Goal: Task Accomplishment & Management: Manage account settings

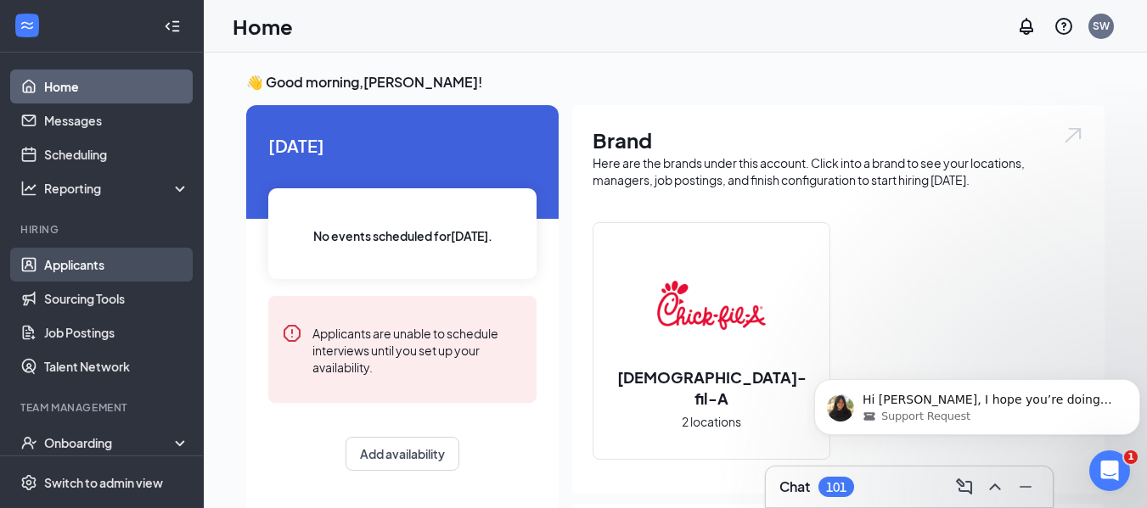
click at [97, 267] on link "Applicants" at bounding box center [116, 265] width 145 height 34
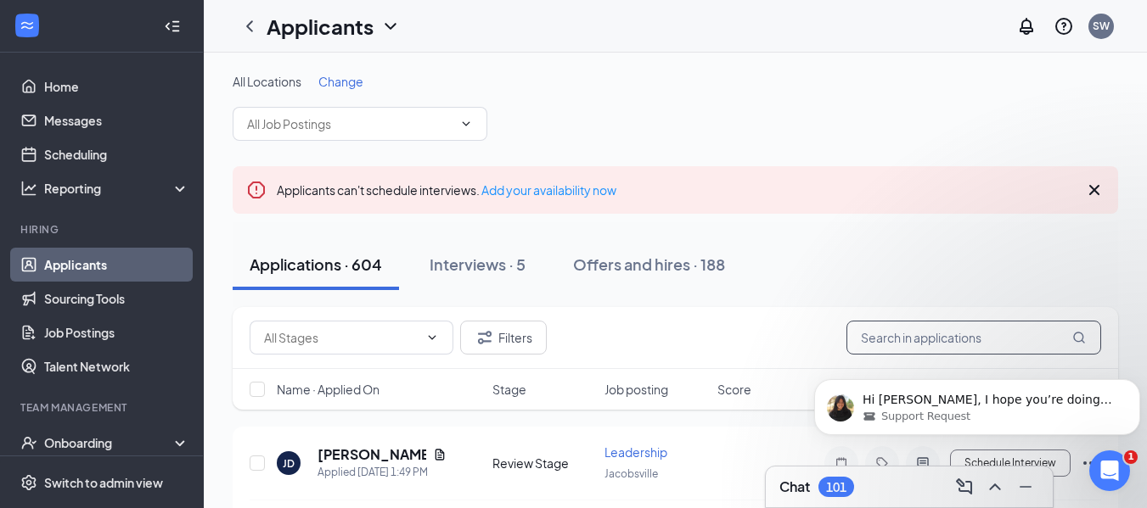
click at [965, 340] on input "text" at bounding box center [973, 338] width 255 height 34
paste input "[PERSON_NAME]"
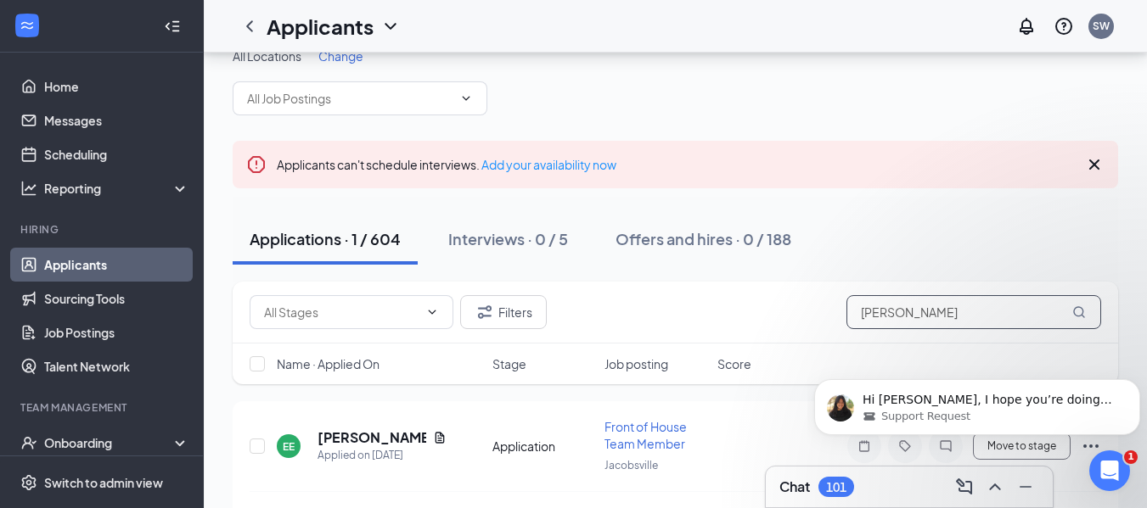
scroll to position [71, 0]
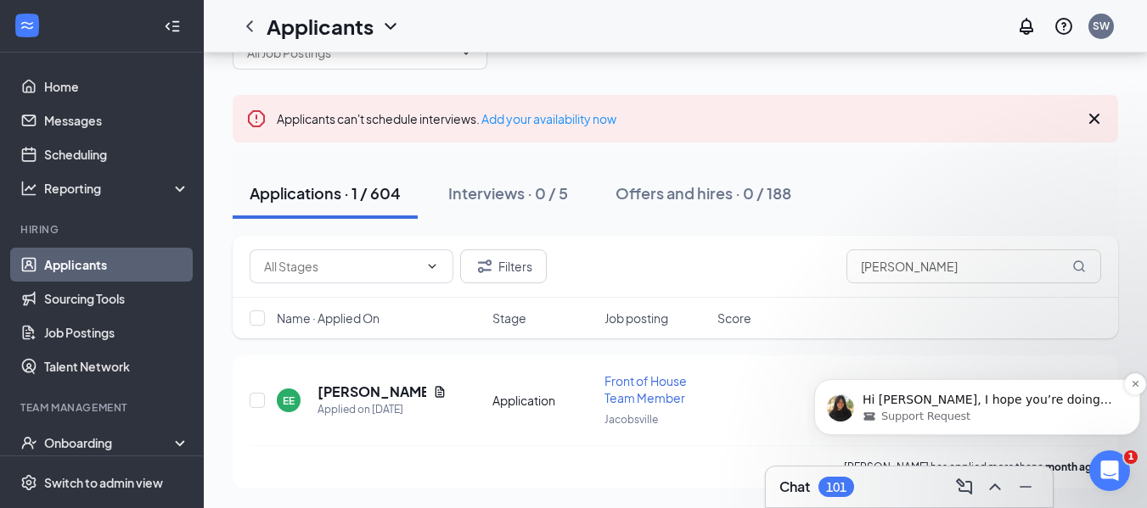
click at [1044, 407] on p "Hi [PERSON_NAME], I hope you’re doing well. I just wanted to check in to see if…" at bounding box center [990, 400] width 256 height 17
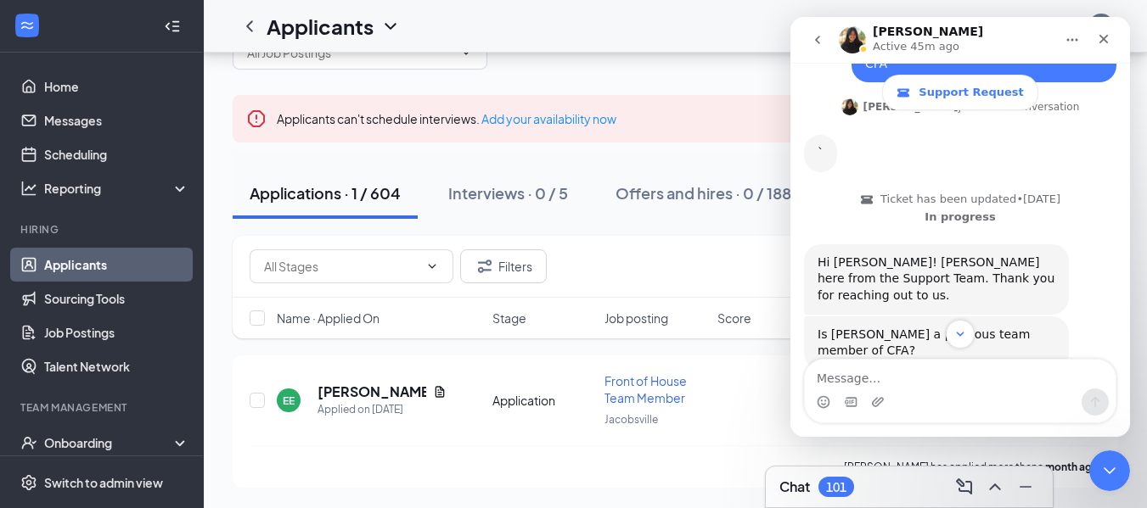
scroll to position [876, 0]
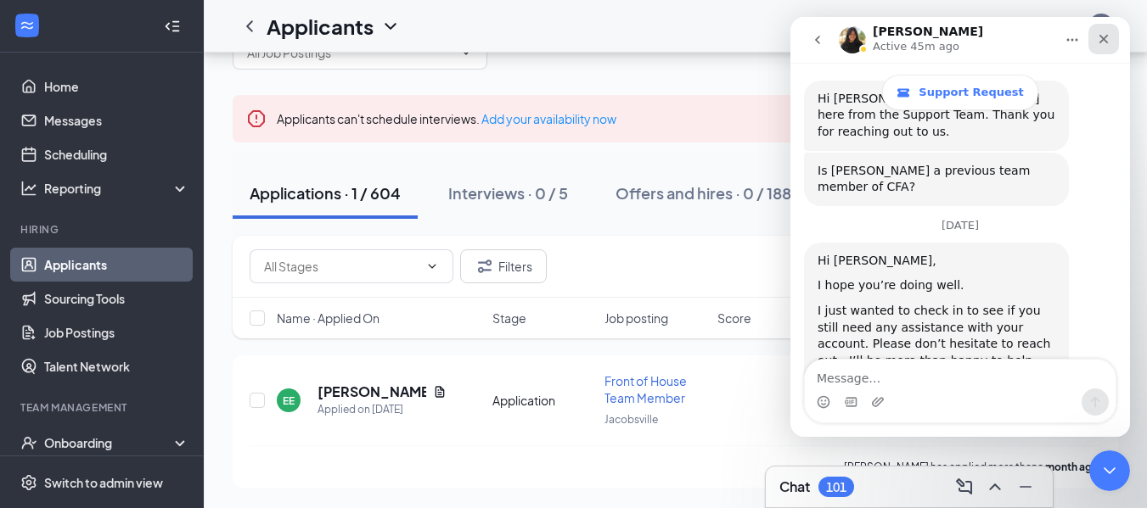
click at [1104, 38] on icon "Close" at bounding box center [1103, 39] width 9 height 9
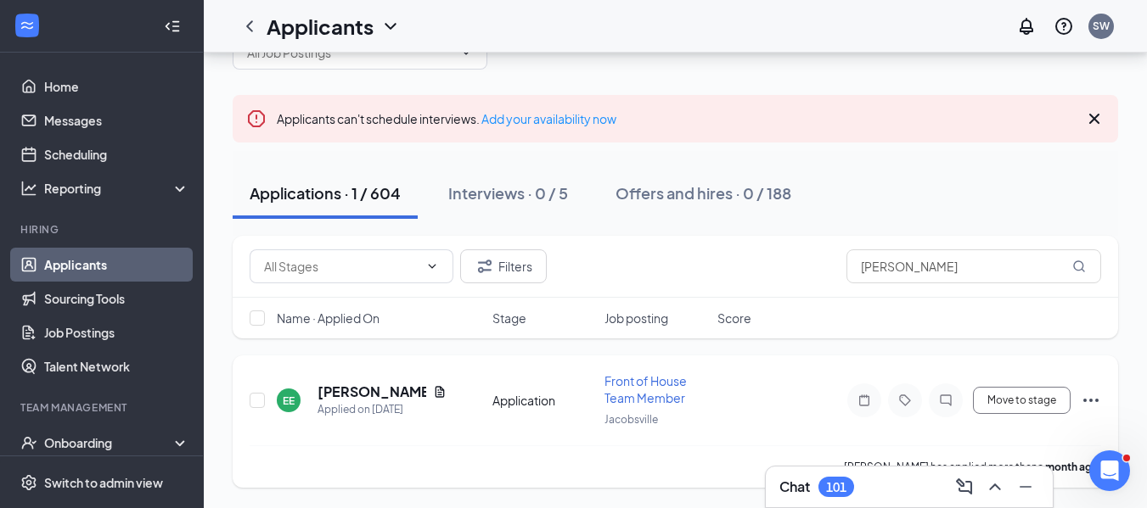
click at [1092, 401] on icon "Ellipses" at bounding box center [1090, 400] width 15 height 3
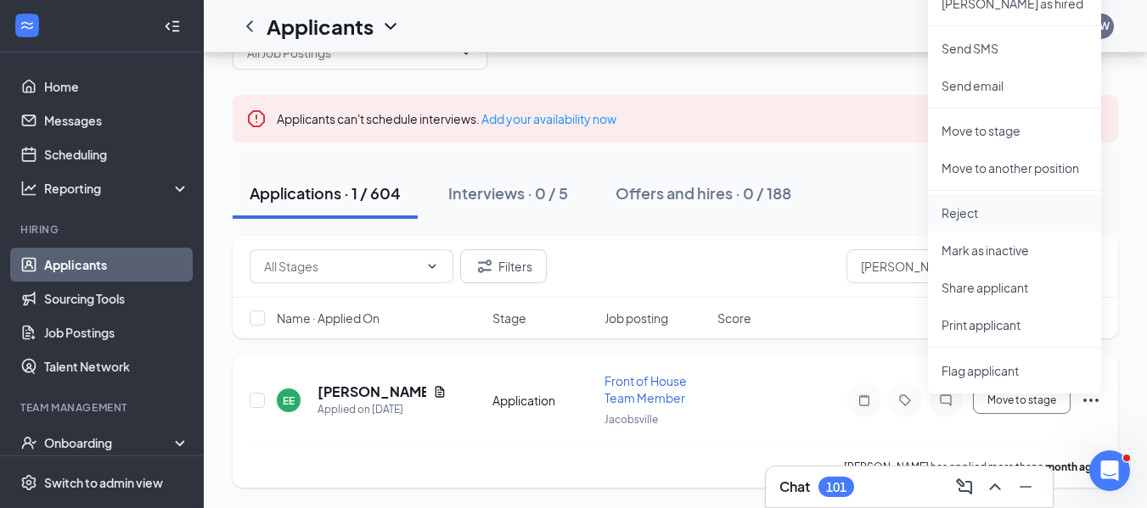
click at [987, 219] on p "Reject" at bounding box center [1014, 213] width 146 height 17
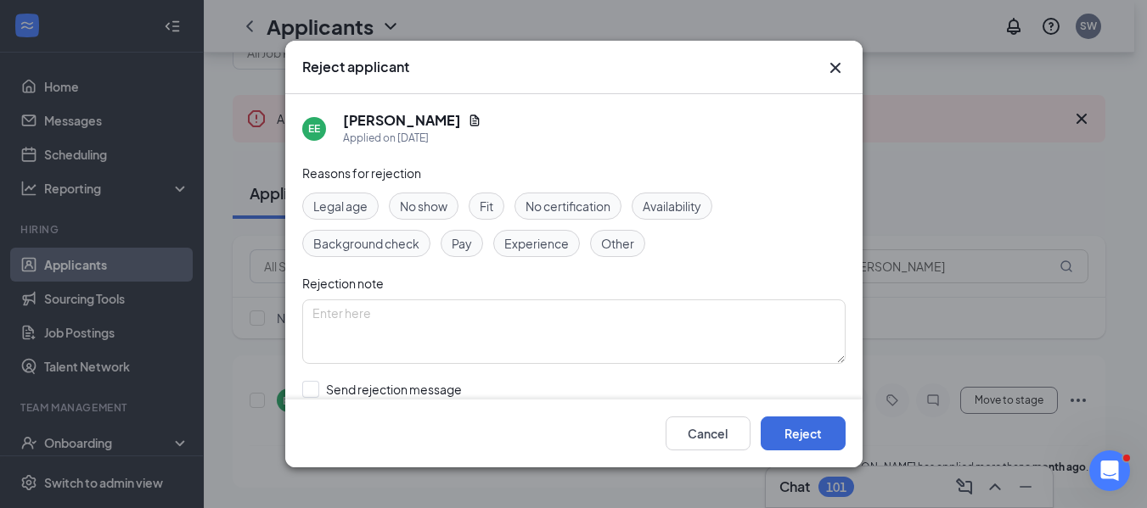
click at [486, 210] on span "Fit" at bounding box center [487, 206] width 14 height 19
click at [789, 428] on button "Reject" at bounding box center [803, 434] width 85 height 34
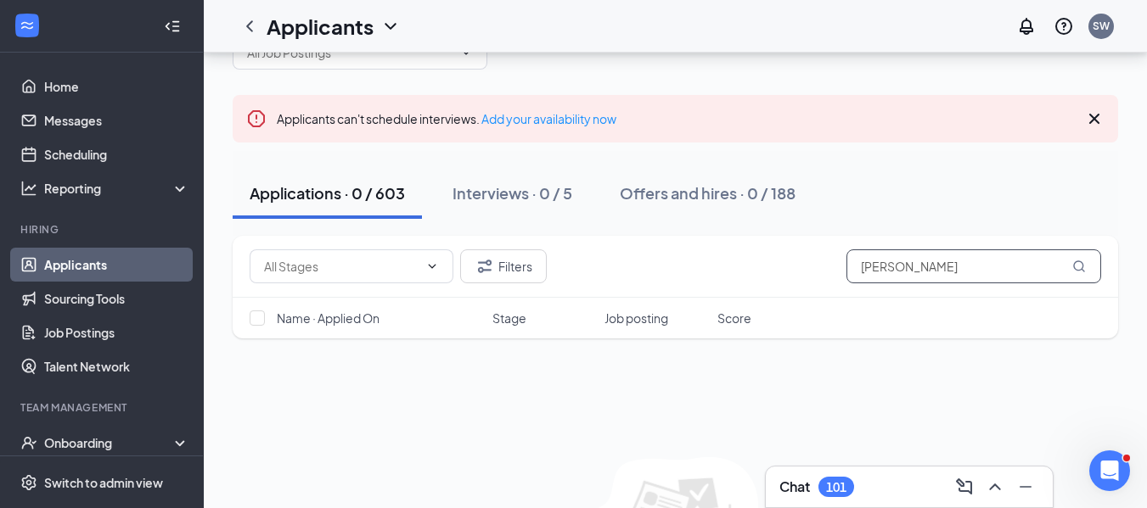
click at [1019, 265] on input "[PERSON_NAME]" at bounding box center [973, 267] width 255 height 34
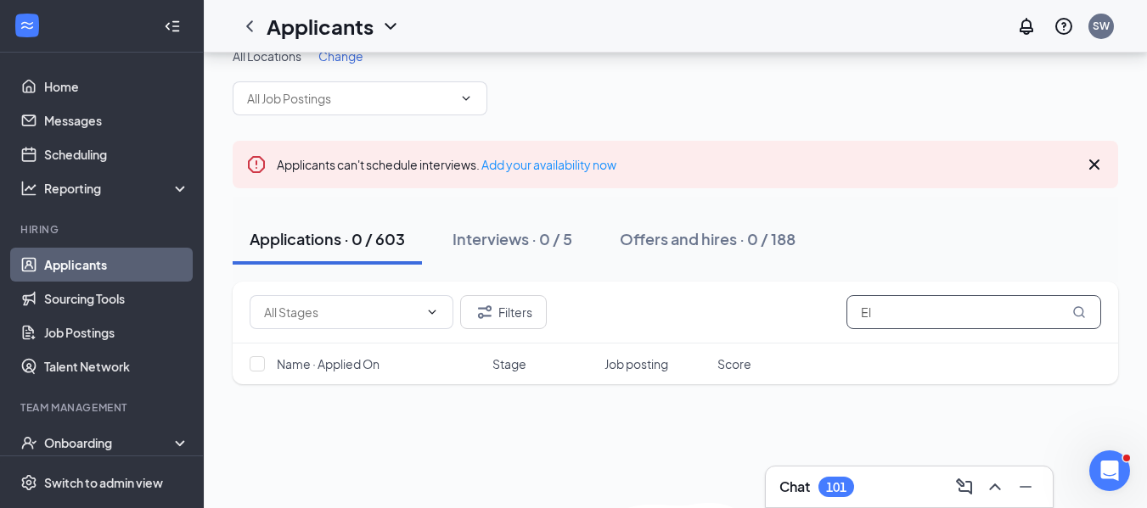
type input "E"
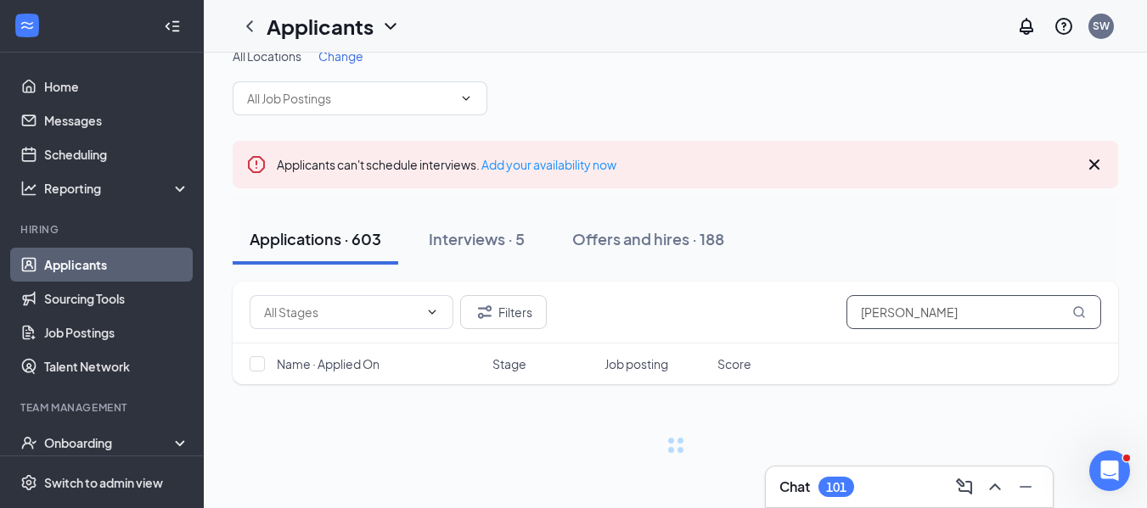
scroll to position [71, 0]
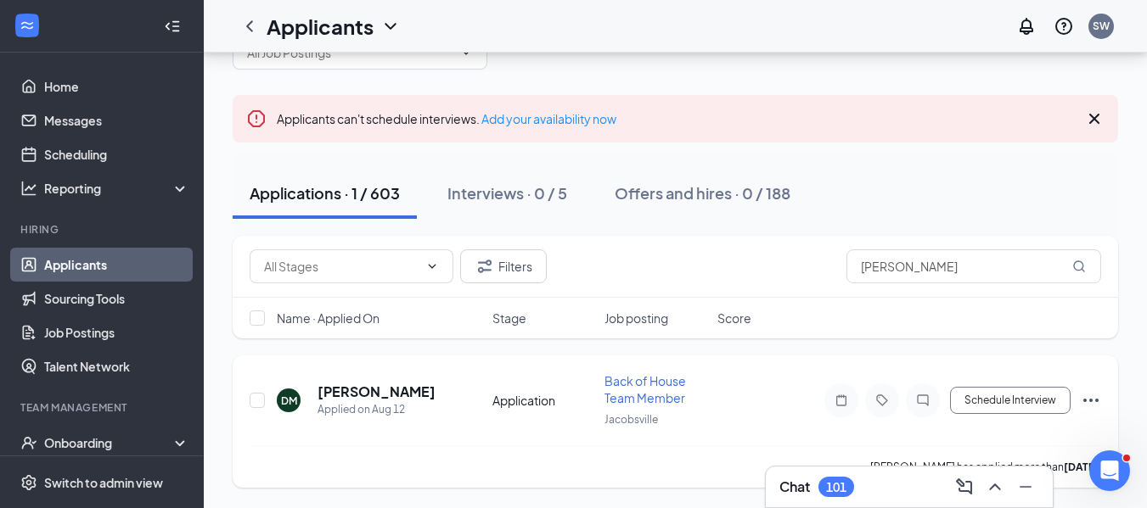
click at [1089, 397] on icon "Ellipses" at bounding box center [1091, 400] width 20 height 20
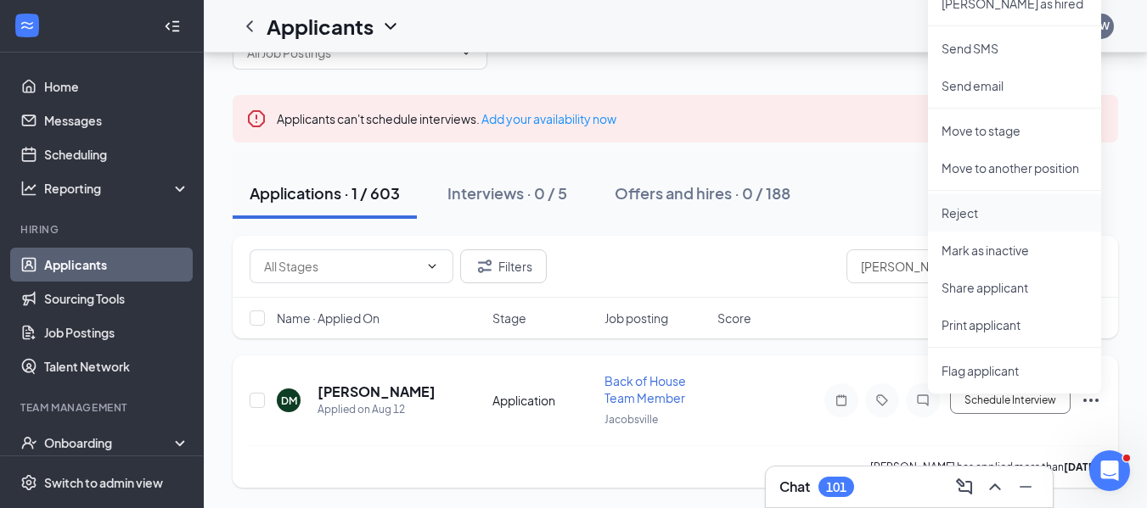
click at [971, 211] on p "Reject" at bounding box center [1014, 213] width 146 height 17
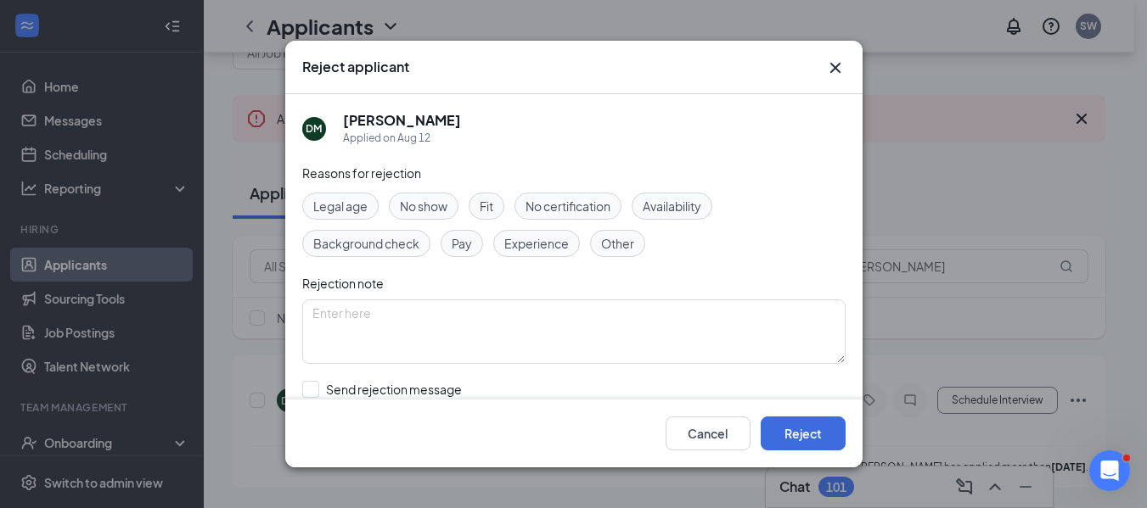
click at [496, 202] on div "Fit" at bounding box center [487, 206] width 36 height 27
click at [799, 439] on button "Reject" at bounding box center [803, 434] width 85 height 34
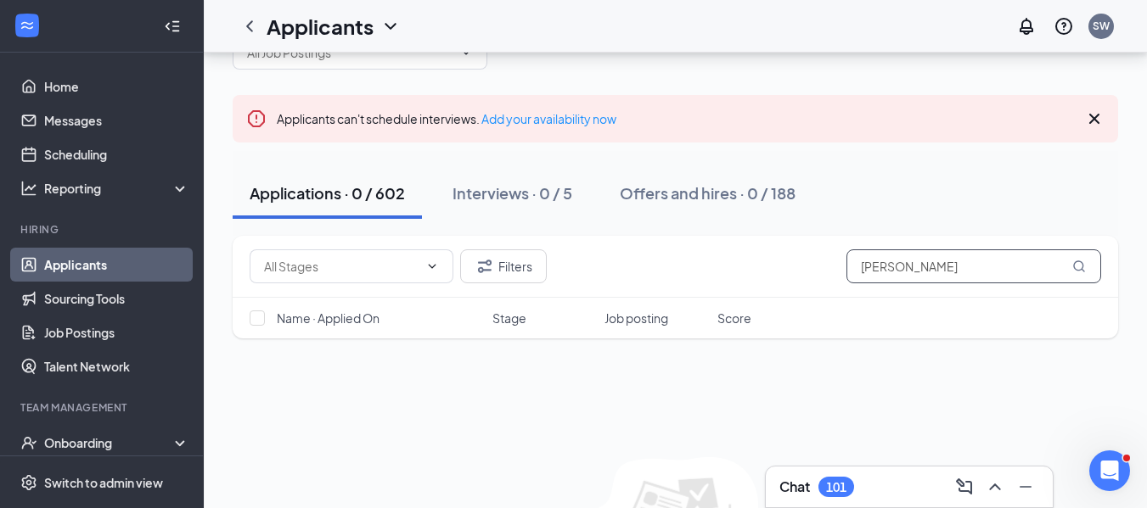
click at [974, 255] on input "[PERSON_NAME]" at bounding box center [973, 267] width 255 height 34
type input "D"
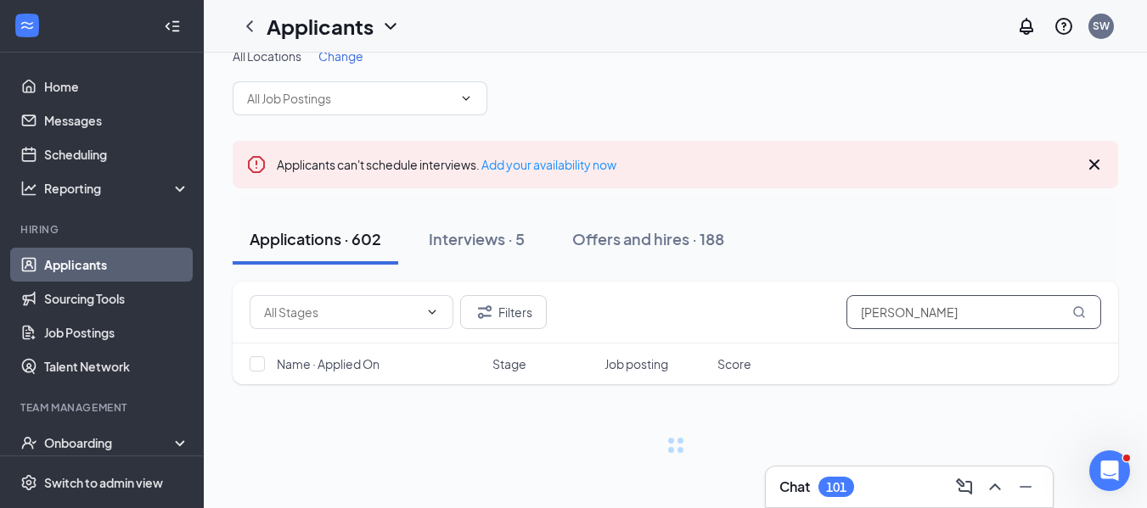
scroll to position [25, 0]
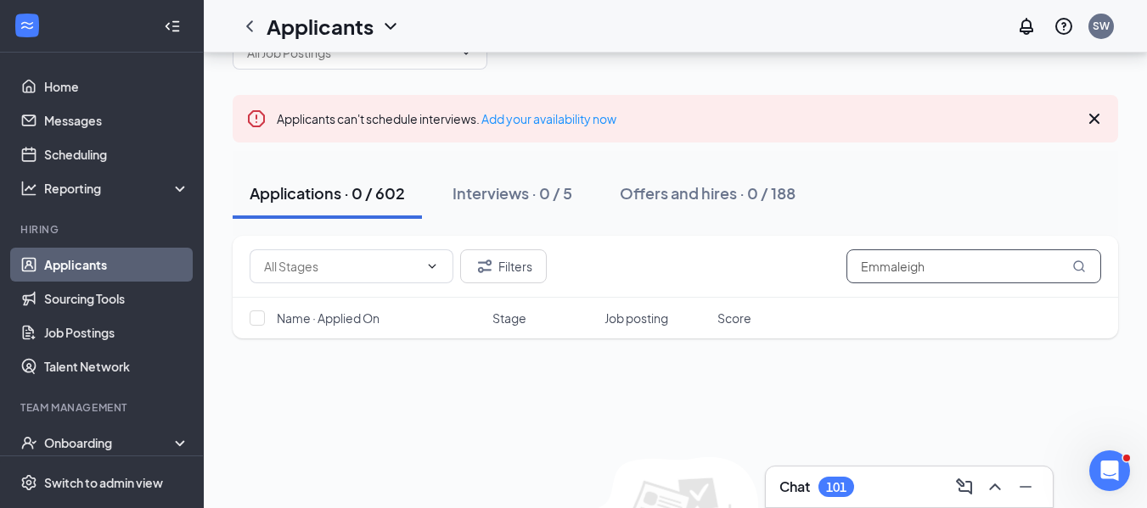
scroll to position [876, 0]
click at [963, 267] on input "Emmaleigh" at bounding box center [973, 267] width 255 height 34
type input "E"
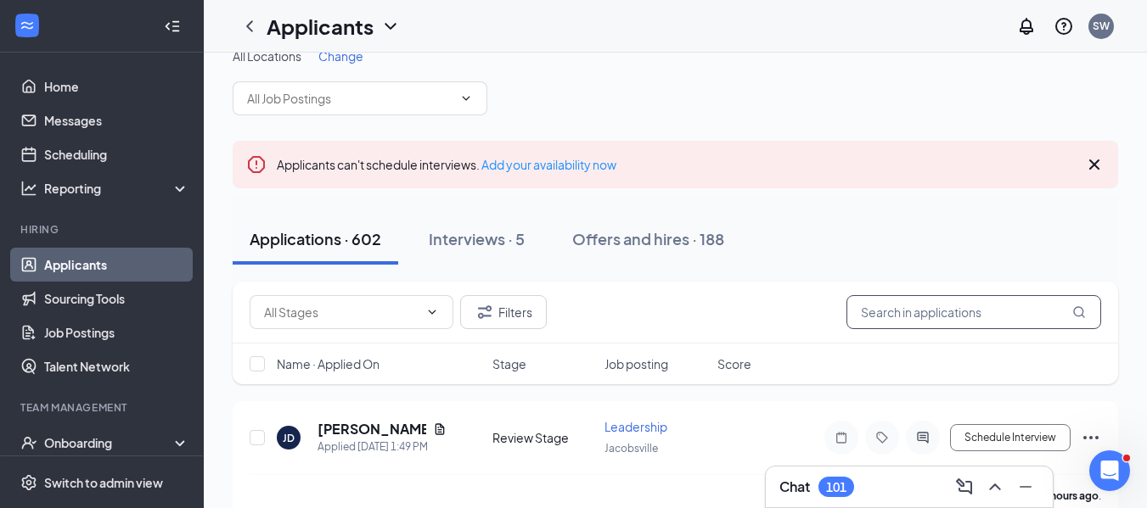
scroll to position [71, 0]
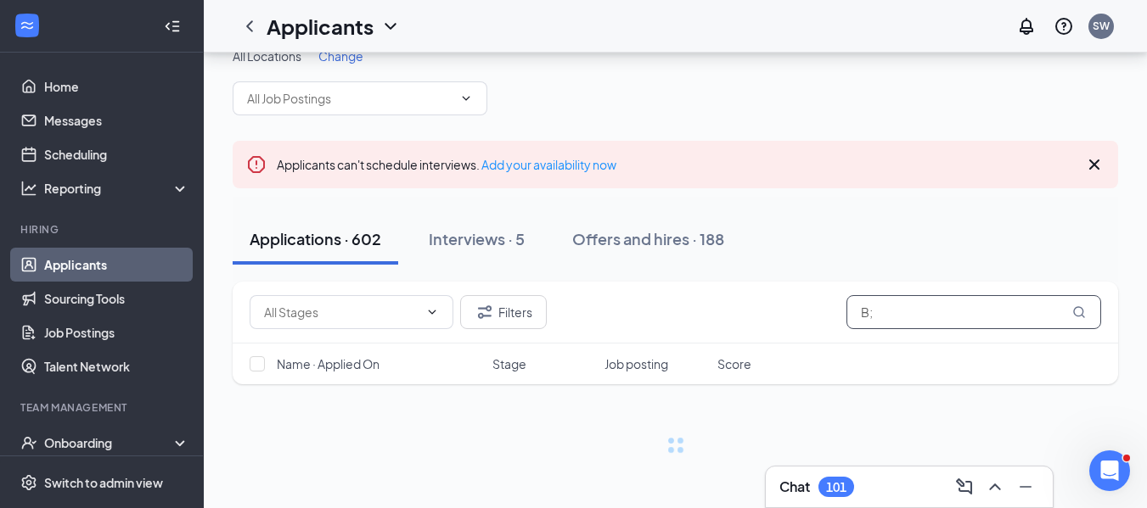
scroll to position [25, 0]
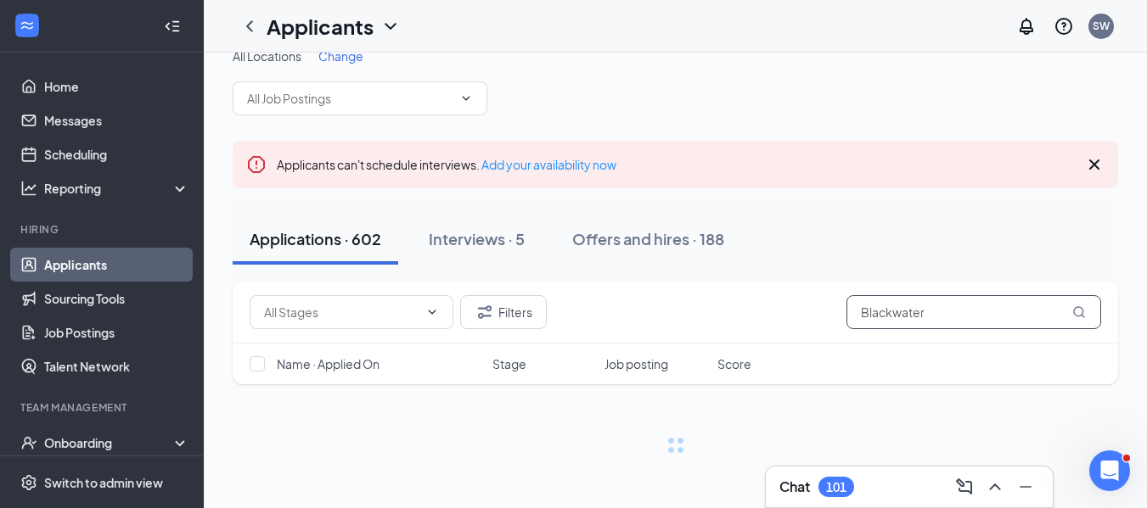
scroll to position [71, 0]
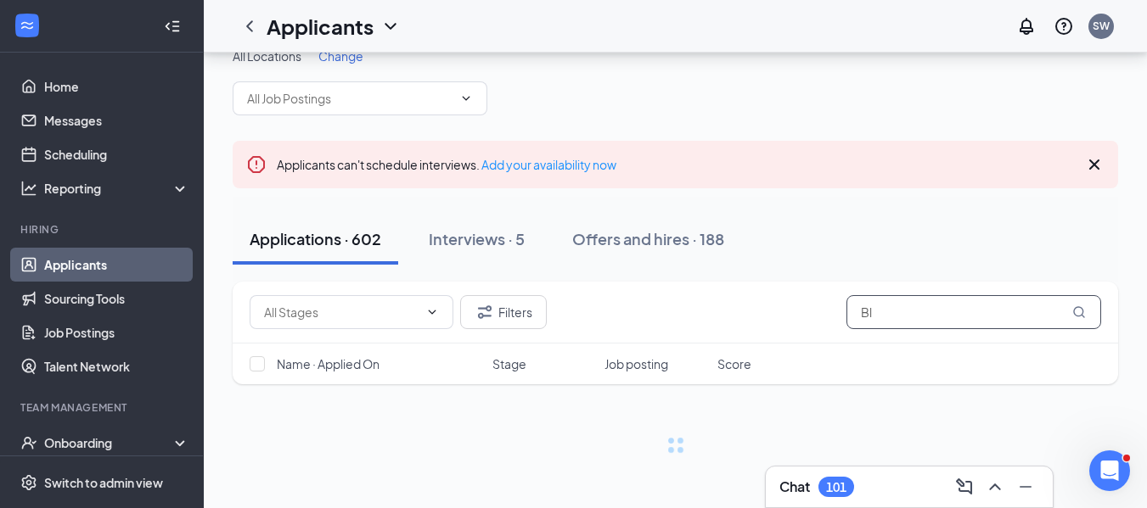
type input "B"
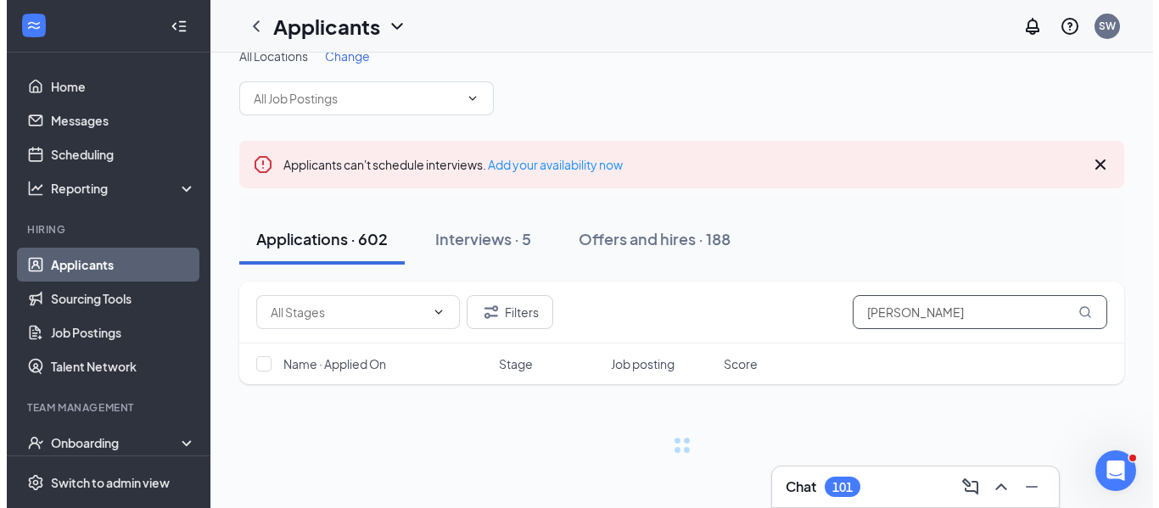
scroll to position [71, 0]
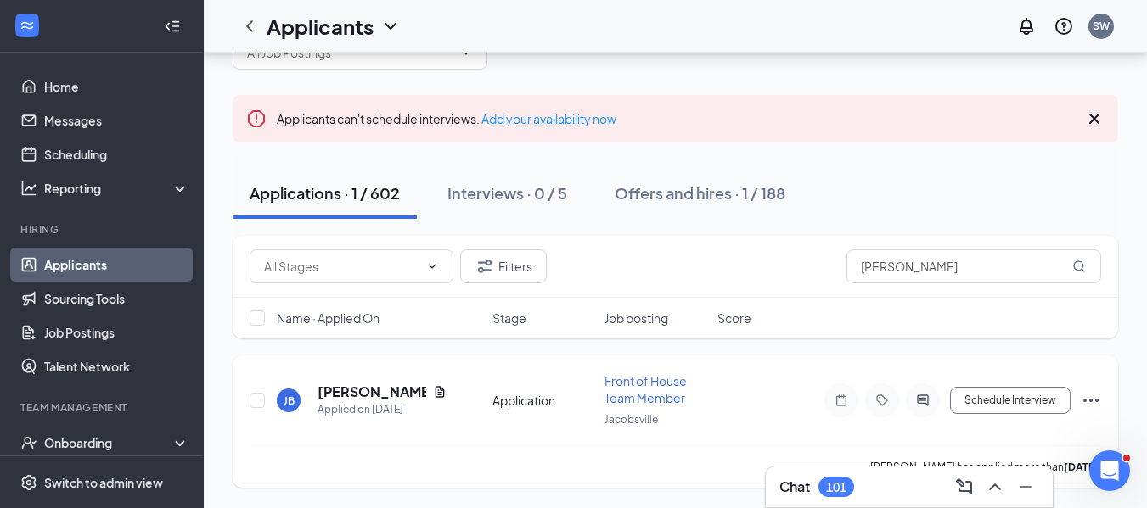
click at [345, 388] on h5 "[PERSON_NAME]" at bounding box center [371, 392] width 109 height 19
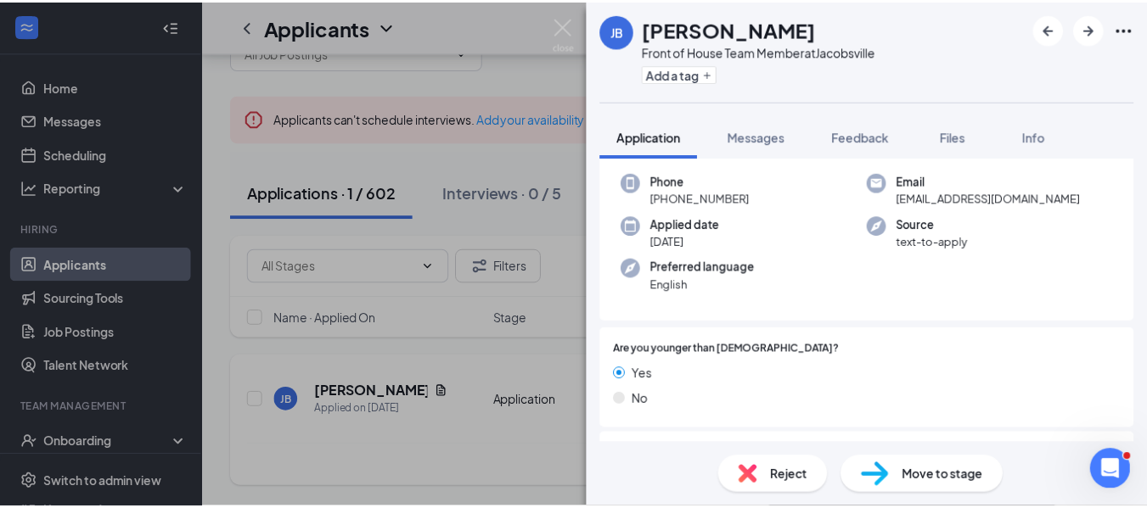
scroll to position [82, 0]
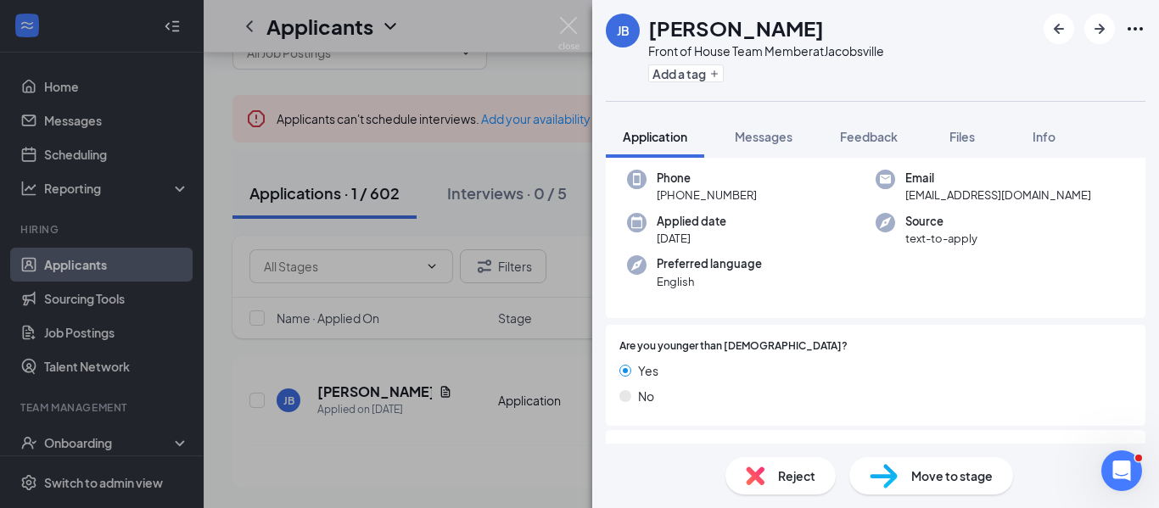
click at [1137, 25] on icon "Ellipses" at bounding box center [1136, 29] width 20 height 20
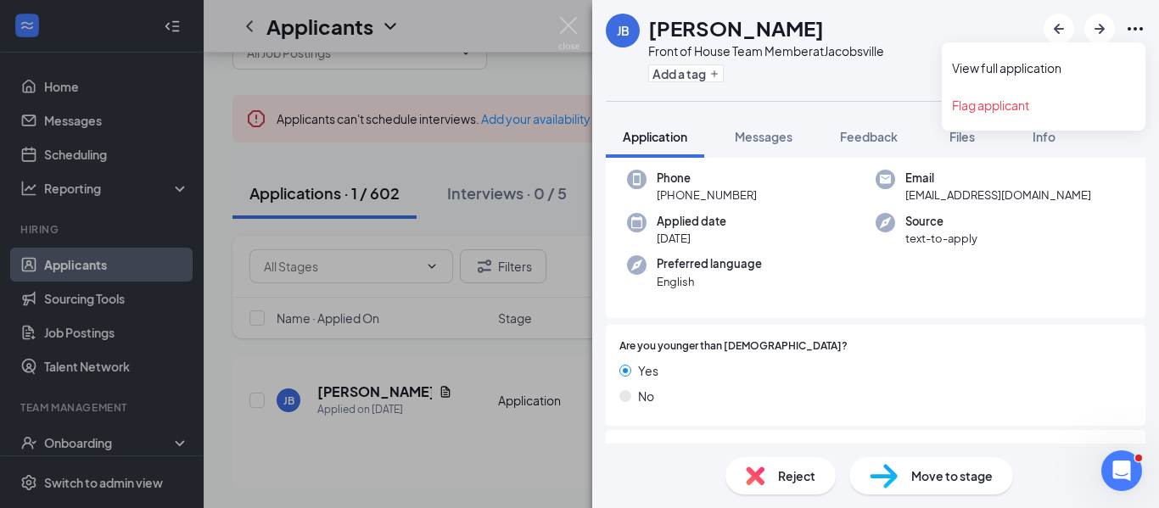
click at [783, 475] on span "Reject" at bounding box center [796, 476] width 37 height 19
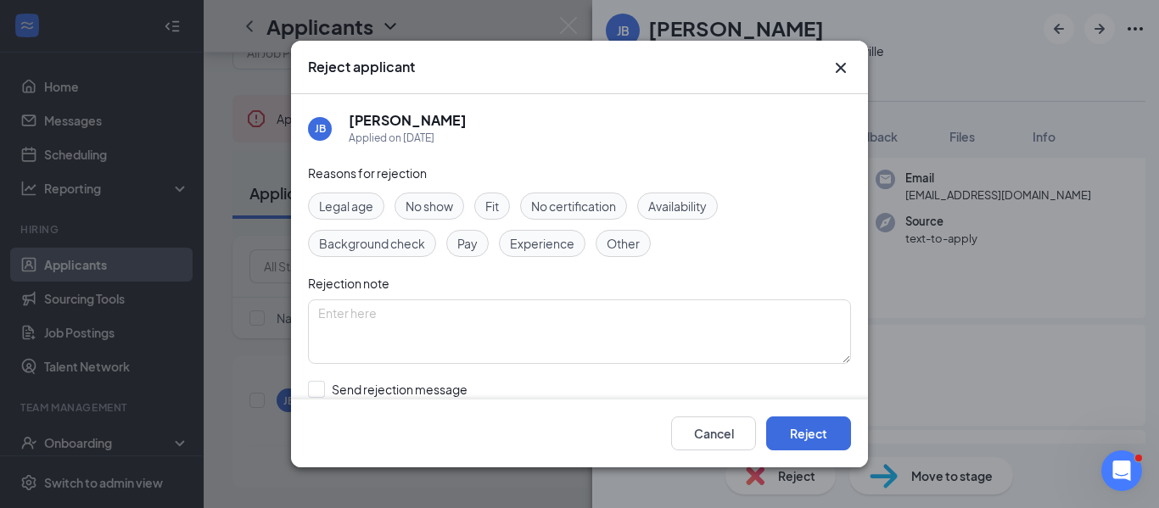
click at [493, 206] on span "Fit" at bounding box center [493, 206] width 14 height 19
click at [819, 435] on button "Reject" at bounding box center [808, 434] width 85 height 34
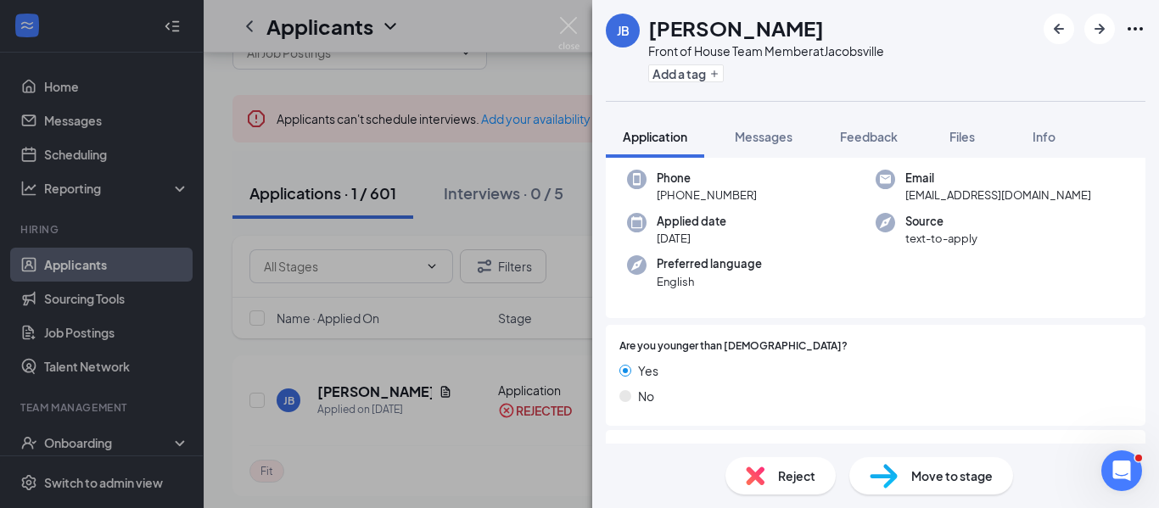
click at [460, 42] on div "[PERSON_NAME] Front of House Team Member at [GEOGRAPHIC_DATA] Add a tag Applica…" at bounding box center [579, 254] width 1159 height 508
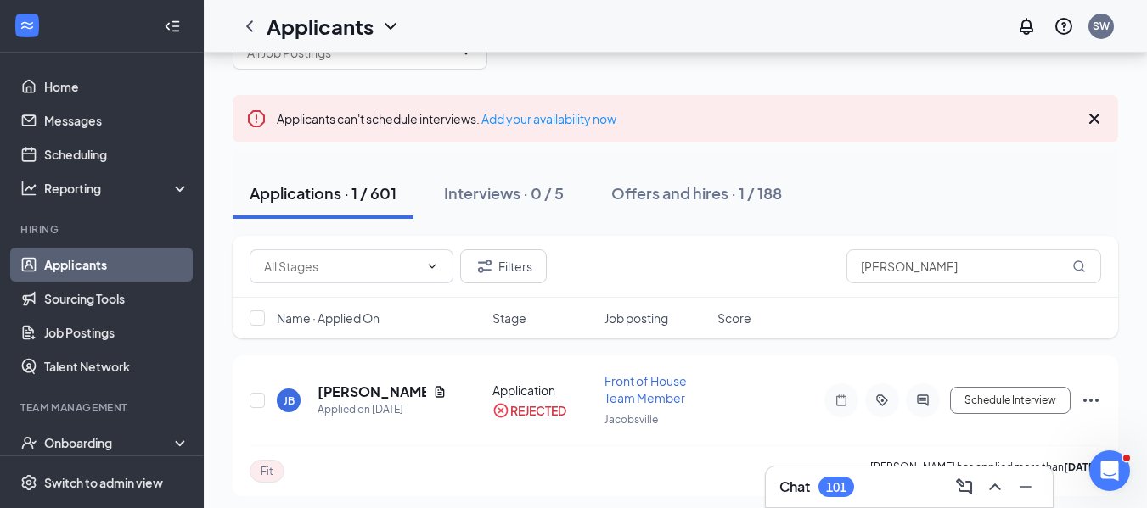
click at [567, 22] on div "Applicants SW" at bounding box center [675, 26] width 943 height 53
click at [963, 267] on input "[PERSON_NAME]" at bounding box center [973, 267] width 255 height 34
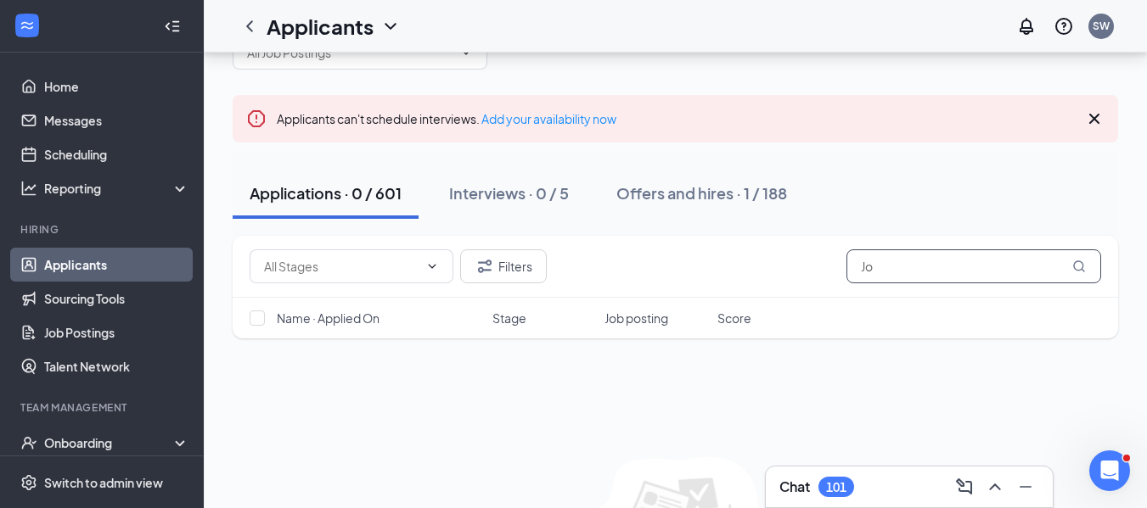
type input "J"
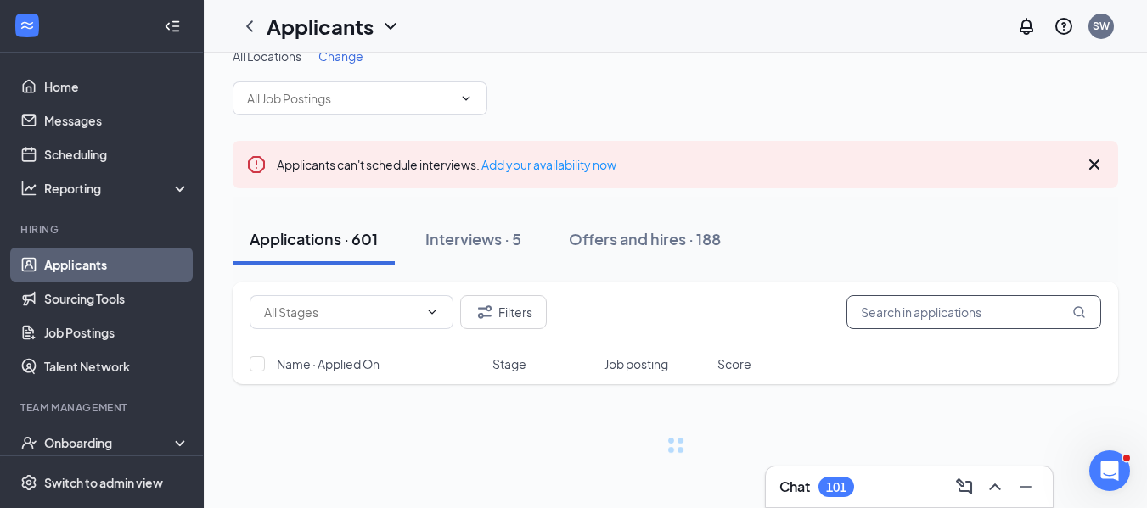
scroll to position [25, 0]
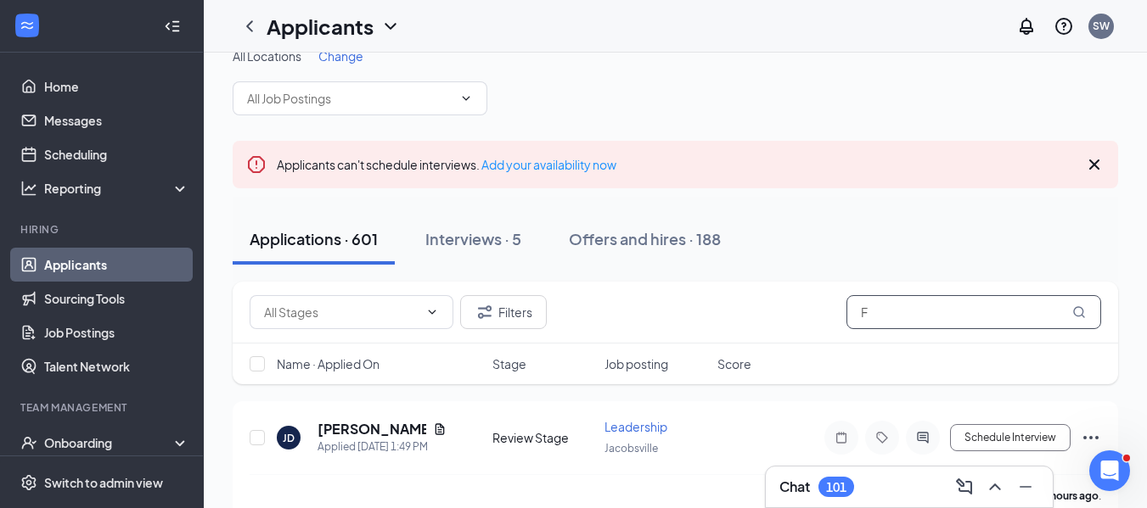
scroll to position [71, 0]
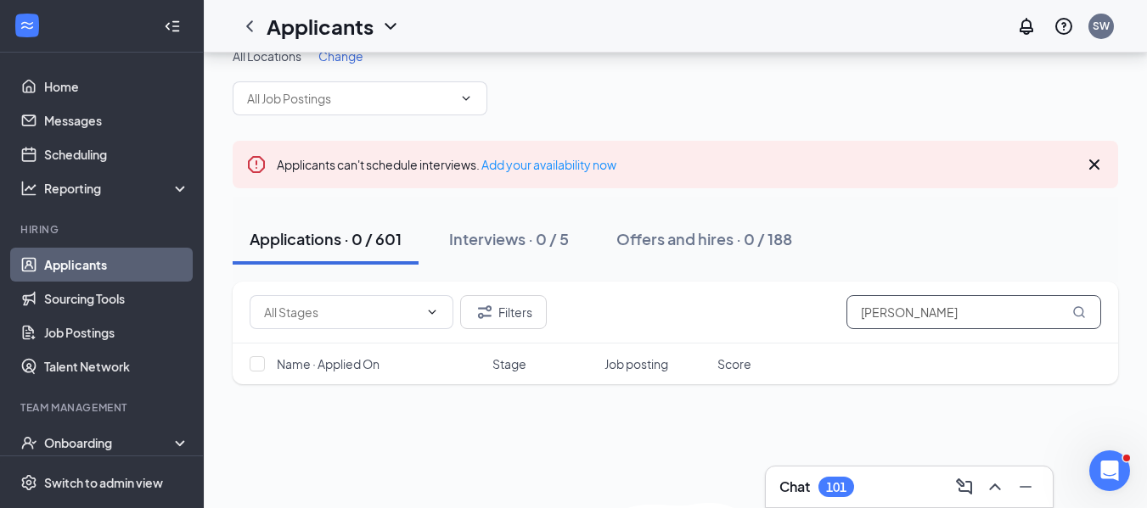
scroll to position [71, 0]
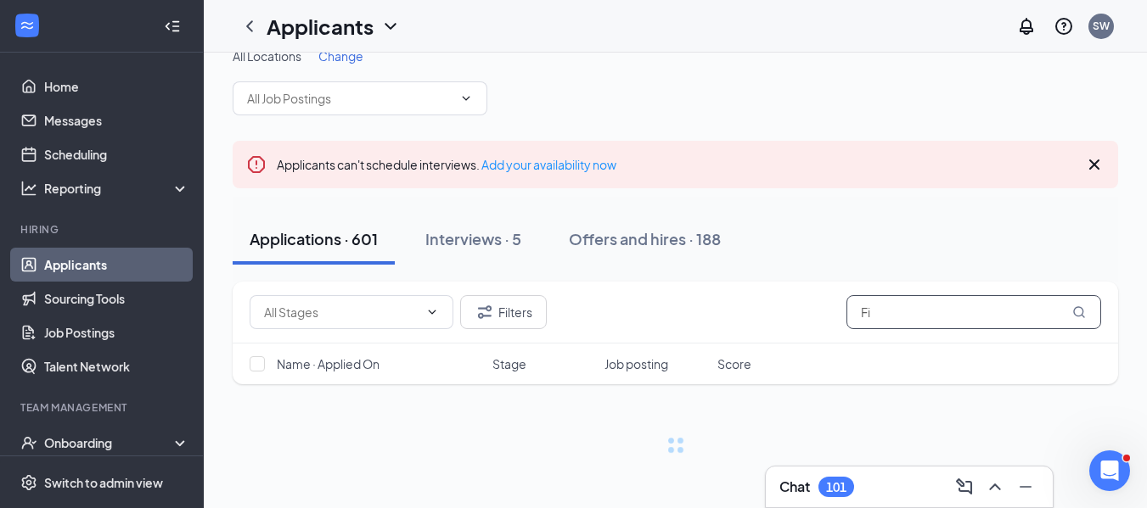
scroll to position [25, 0]
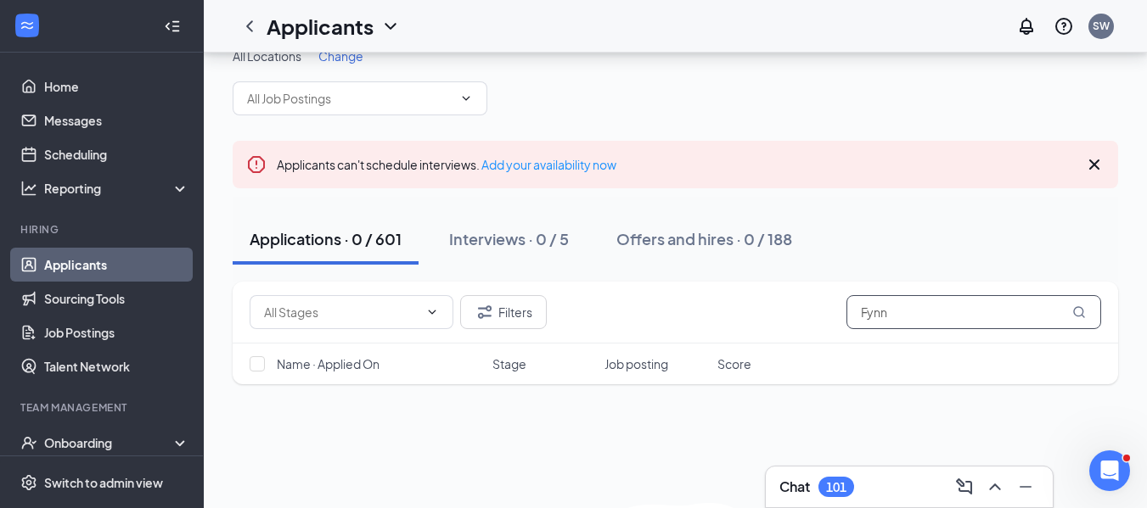
scroll to position [71, 0]
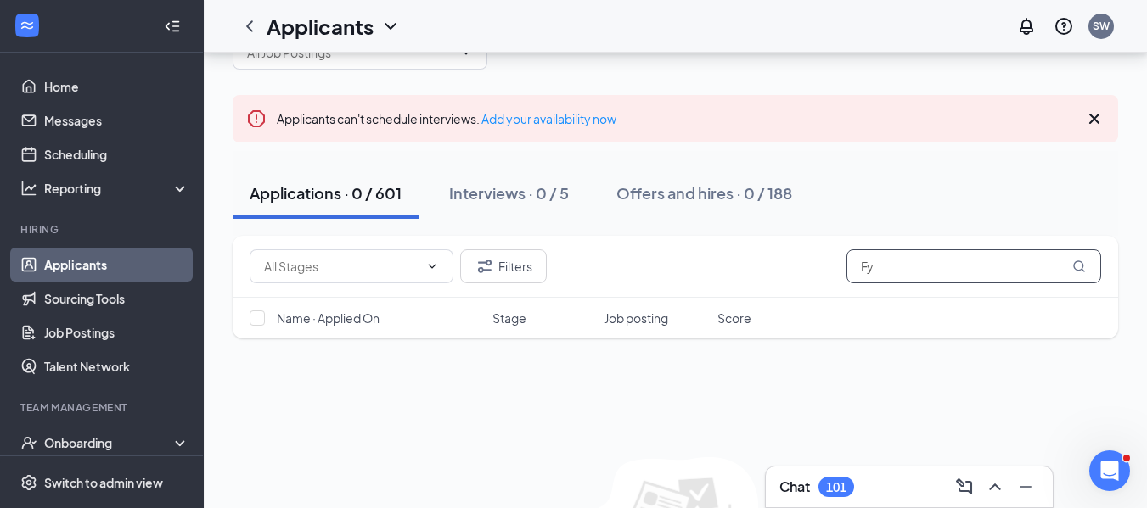
type input "F"
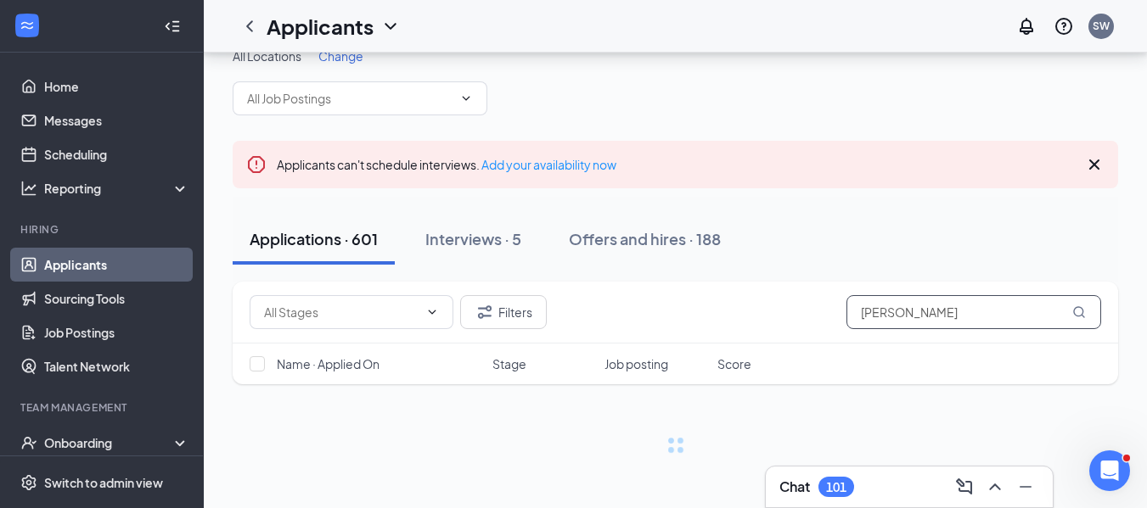
scroll to position [25, 0]
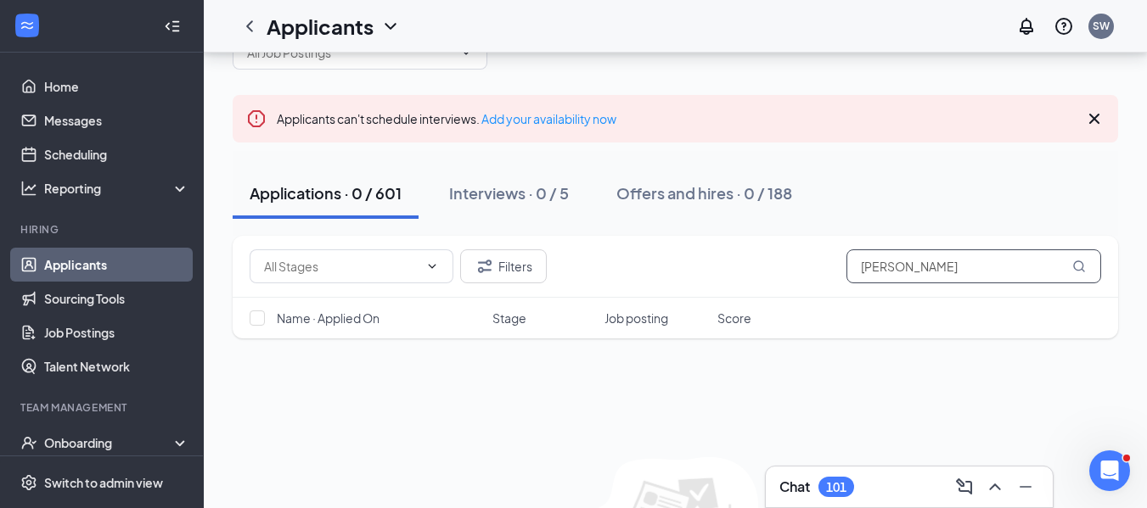
scroll to position [876, 0]
type input "B"
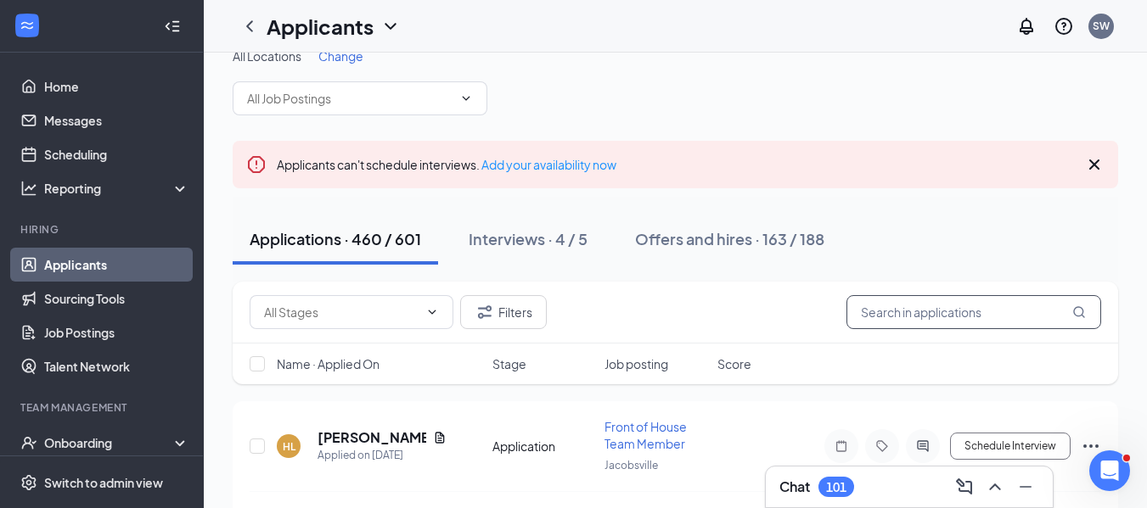
scroll to position [71, 0]
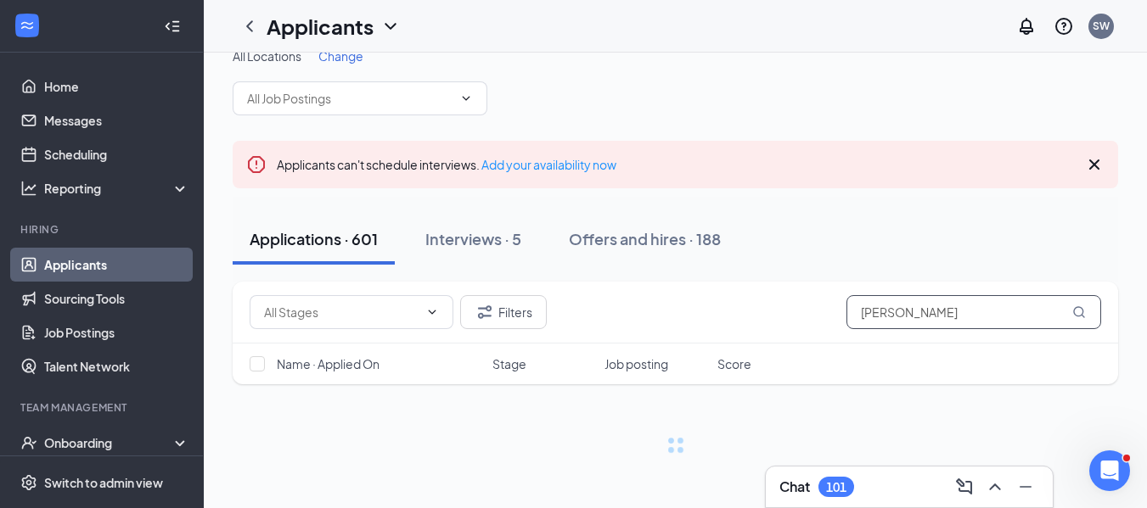
scroll to position [25, 0]
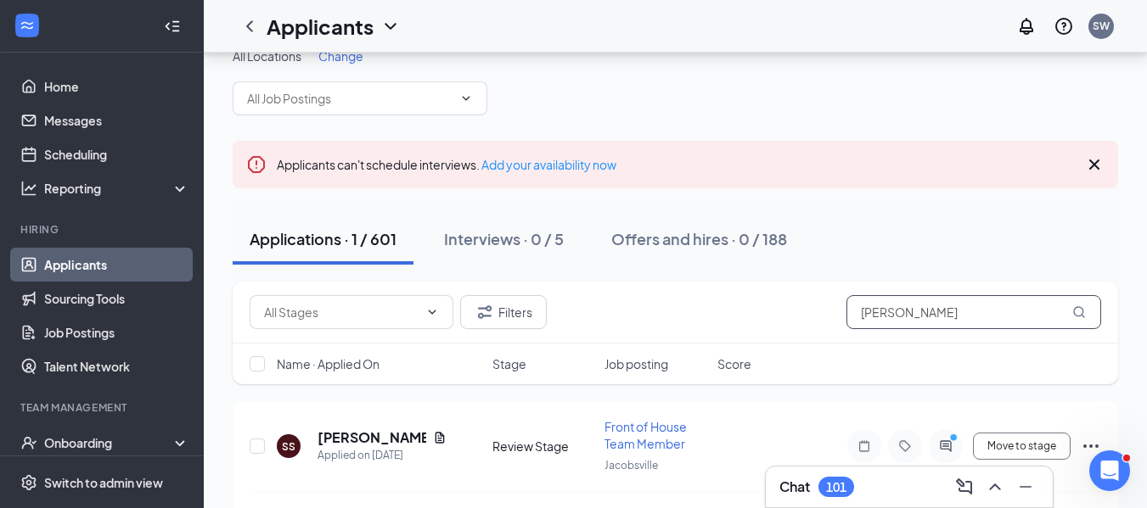
scroll to position [71, 0]
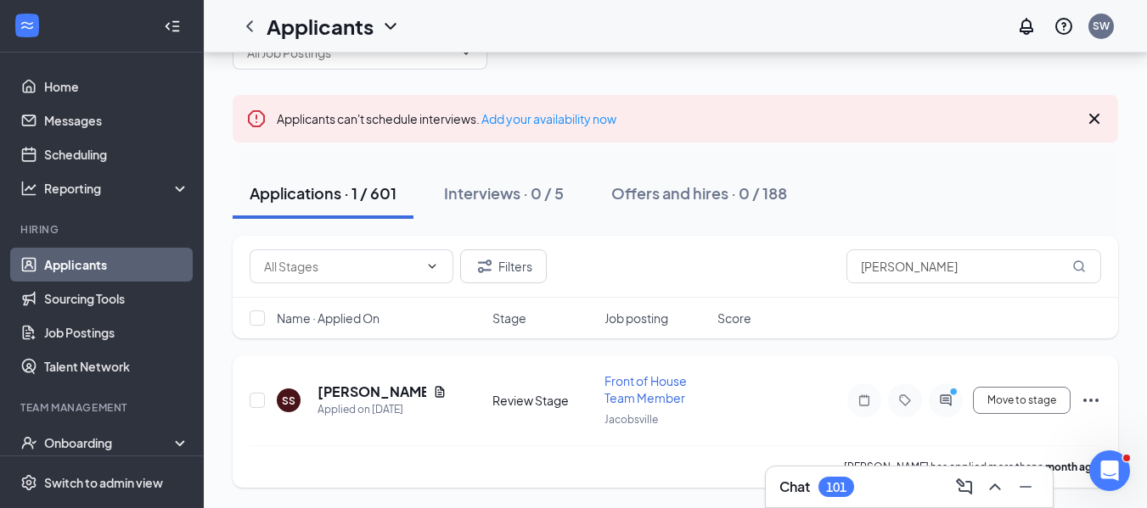
click at [1092, 399] on icon "Ellipses" at bounding box center [1091, 400] width 20 height 20
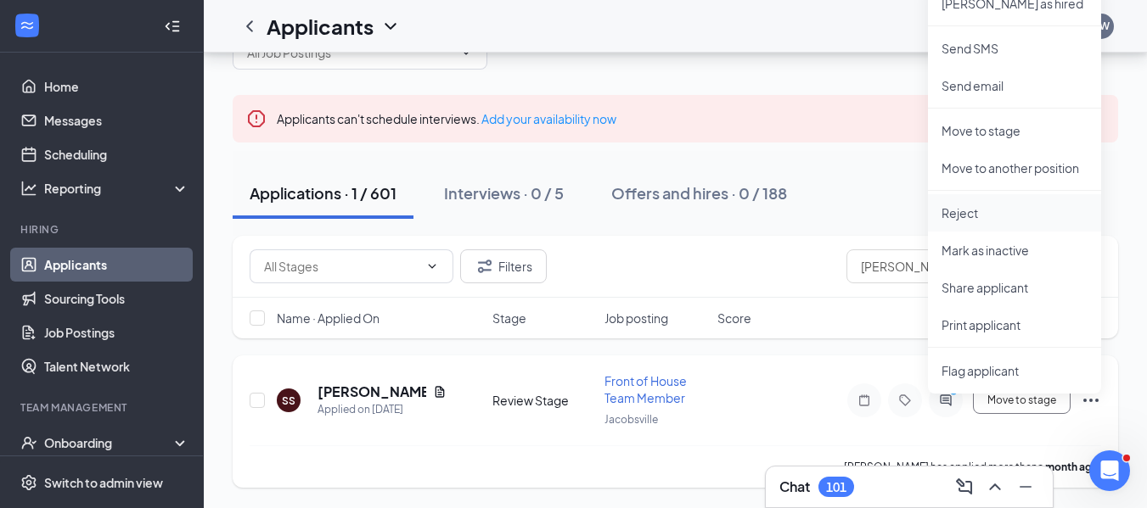
click at [979, 208] on p "Reject" at bounding box center [1014, 213] width 146 height 17
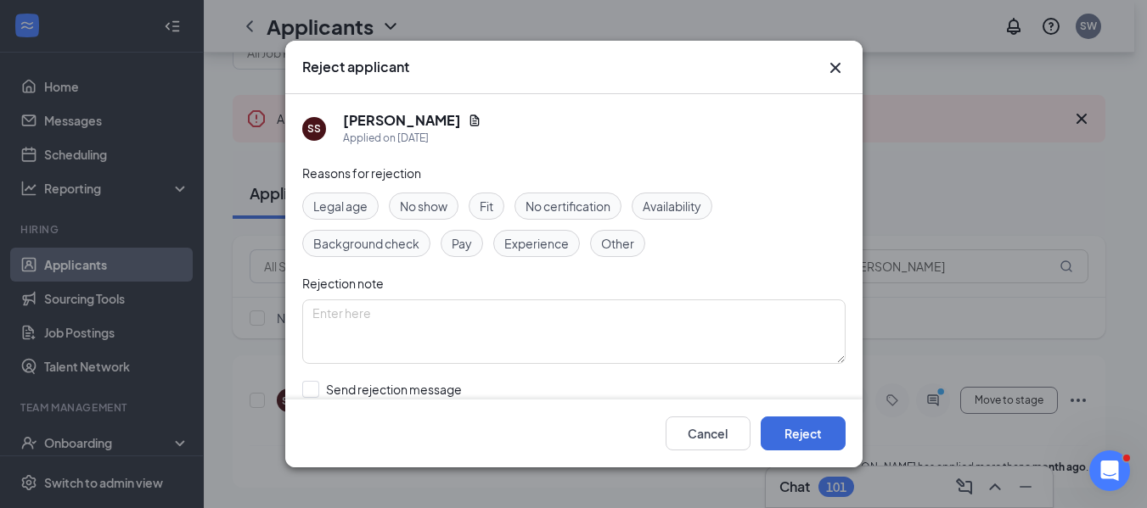
click at [497, 209] on div "Fit" at bounding box center [487, 206] width 36 height 27
click at [675, 209] on span "Availability" at bounding box center [672, 206] width 59 height 19
click at [635, 241] on div "Other" at bounding box center [617, 243] width 55 height 27
click at [804, 428] on button "Reject" at bounding box center [803, 434] width 85 height 34
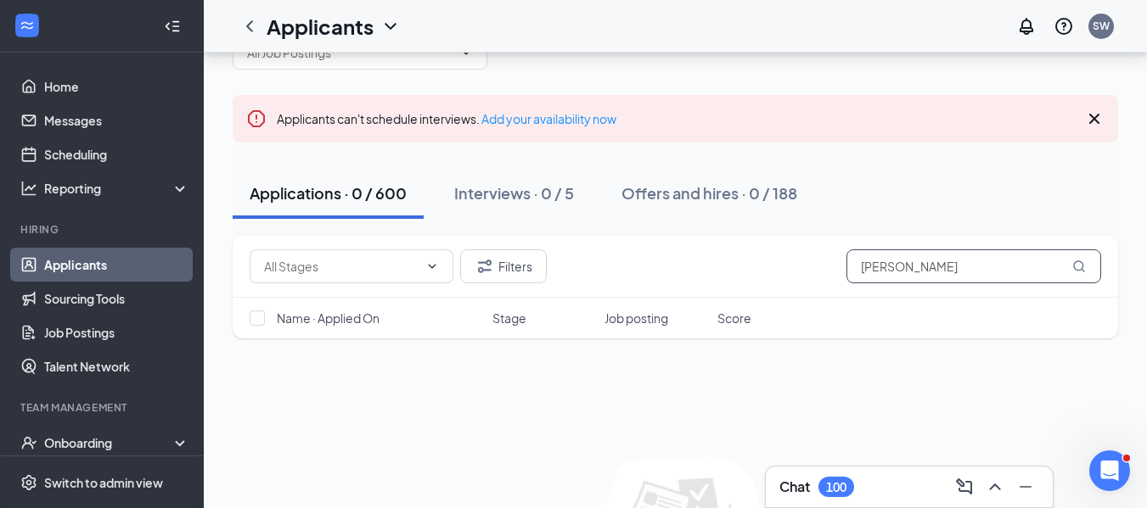
click at [1002, 269] on input "[PERSON_NAME]" at bounding box center [973, 267] width 255 height 34
type input "S"
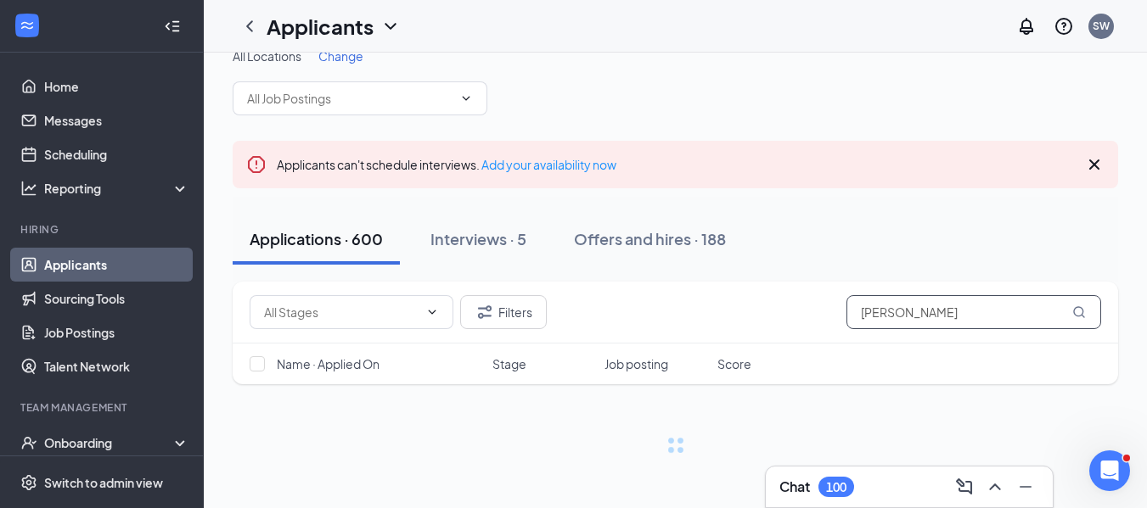
scroll to position [25, 0]
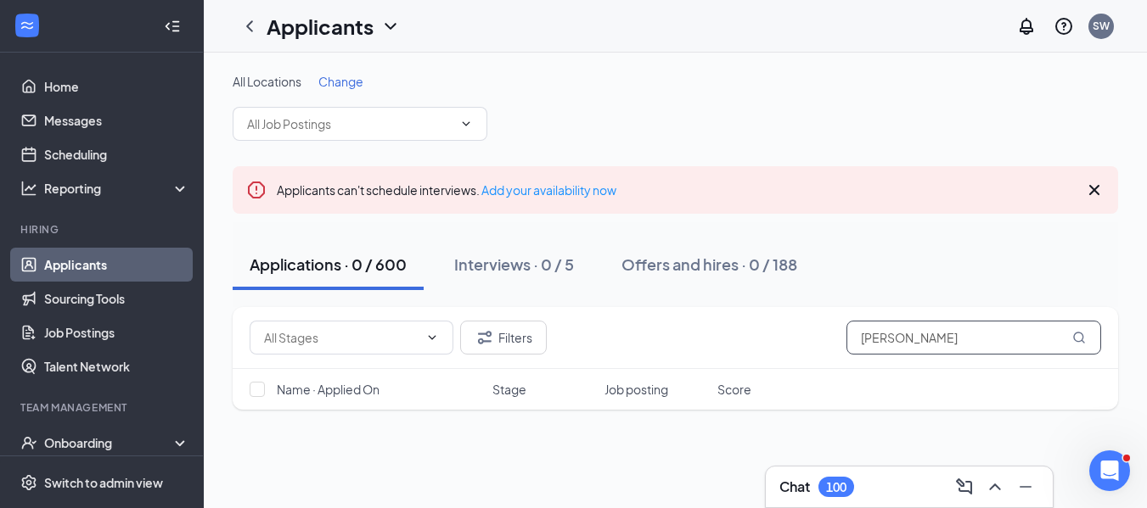
click at [981, 335] on input "[PERSON_NAME]" at bounding box center [973, 338] width 255 height 34
type input "N"
type input "[PERSON_NAME]"
